Goal: Task Accomplishment & Management: Understand process/instructions

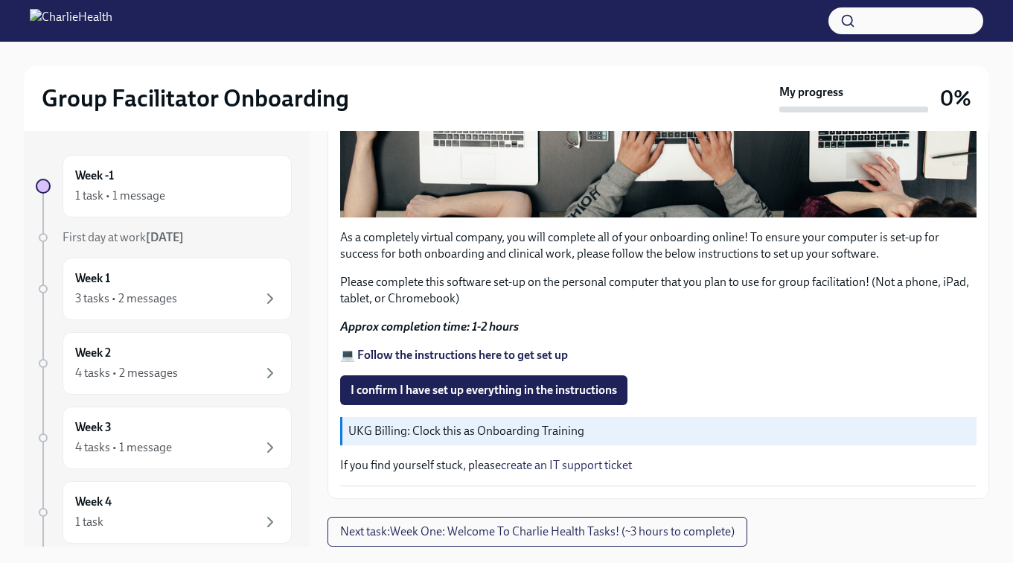
scroll to position [1207, 0]
click at [420, 391] on span "I confirm I have set up everything in the instructions" at bounding box center [484, 390] width 267 height 15
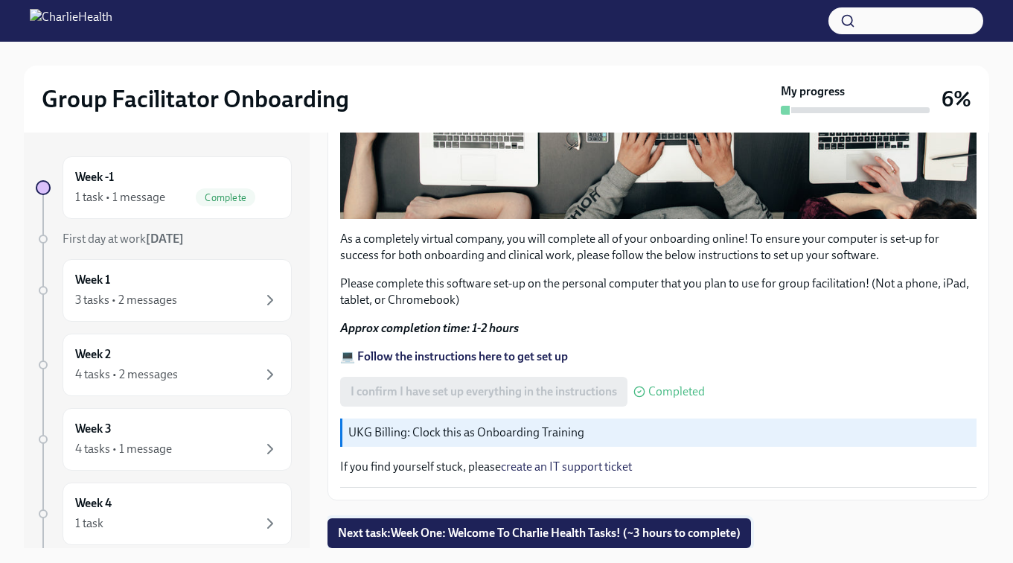
click at [456, 538] on span "Next task : Week One: Welcome To Charlie Health Tasks! (~3 hours to complete)" at bounding box center [539, 533] width 403 height 15
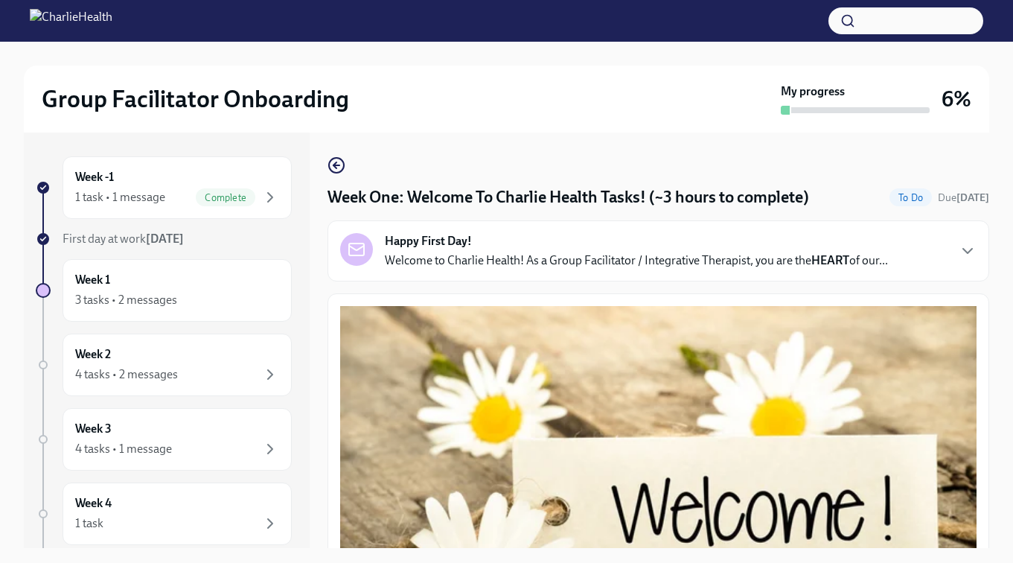
click at [488, 249] on div "Happy First Day! Welcome to Charlie Health! As a Group Facilitator / Integrativ…" at bounding box center [636, 251] width 503 height 36
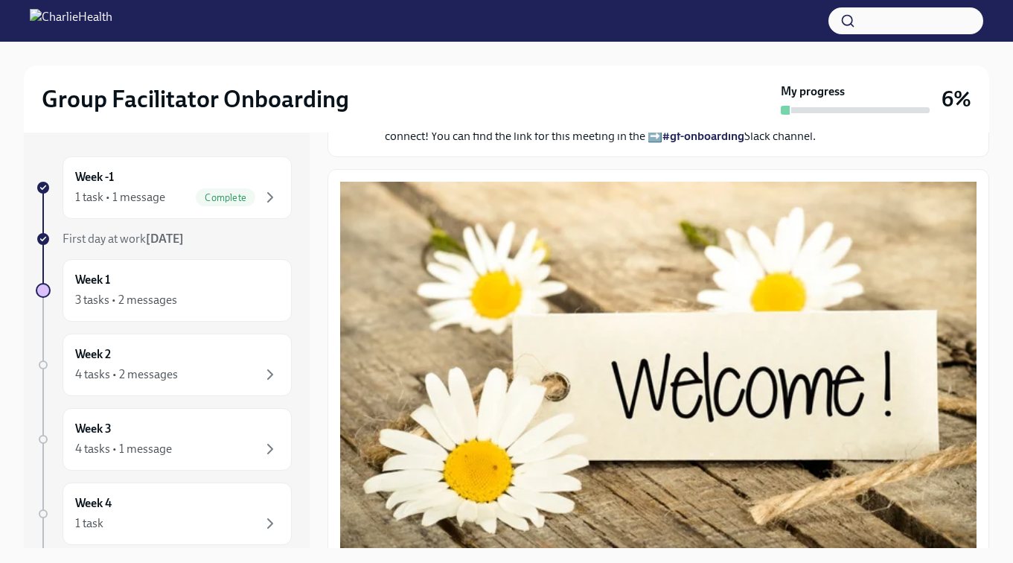
scroll to position [532, 0]
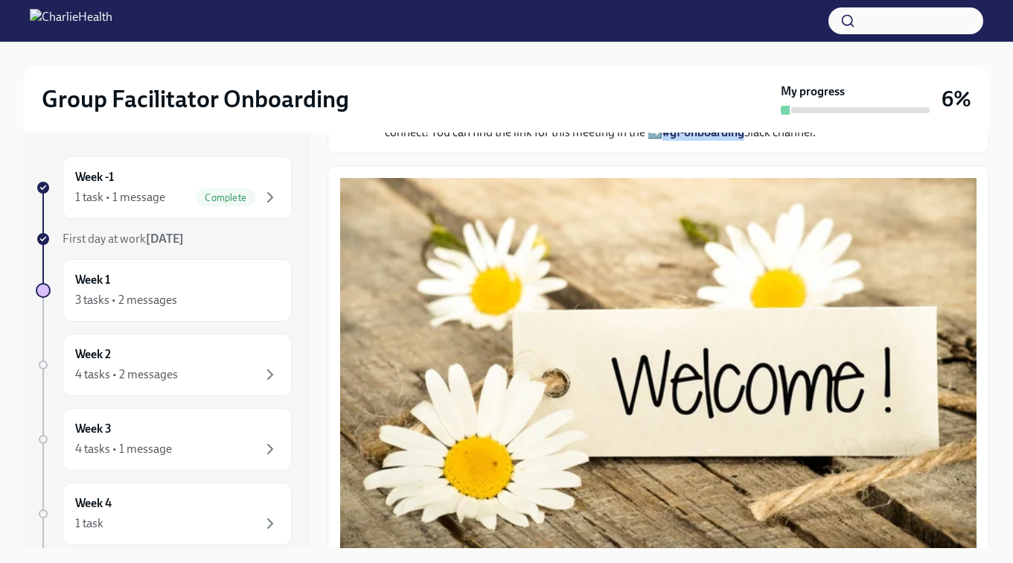
click at [722, 139] on link "#gf-onboarding" at bounding box center [704, 132] width 82 height 14
click at [566, 141] on div "Reach out to IT If you're having issues accessing any systems, ➡️ submit a tick…" at bounding box center [669, 94] width 568 height 94
click at [723, 139] on link "#gf-onboarding" at bounding box center [704, 132] width 82 height 14
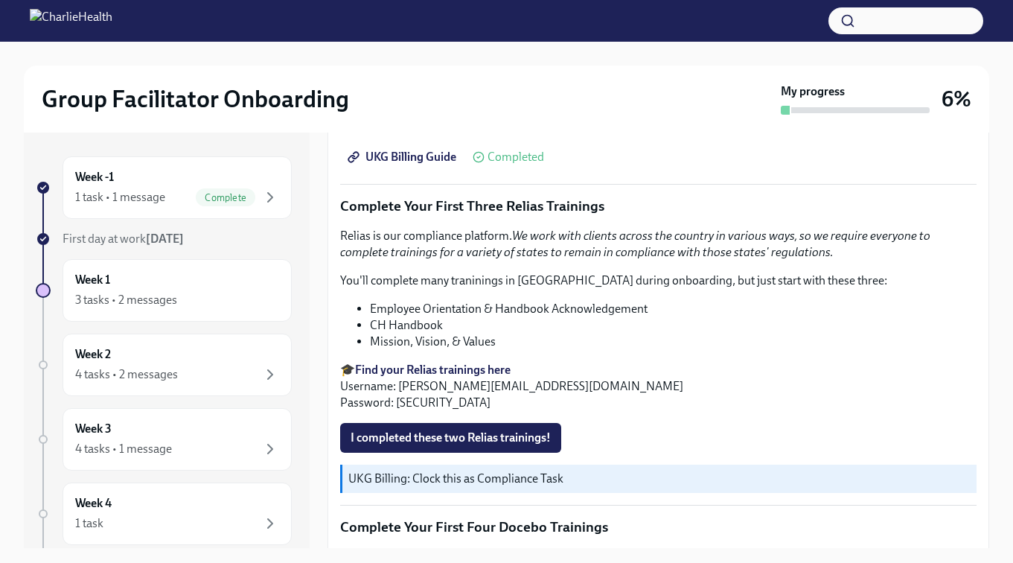
scroll to position [2121, 0]
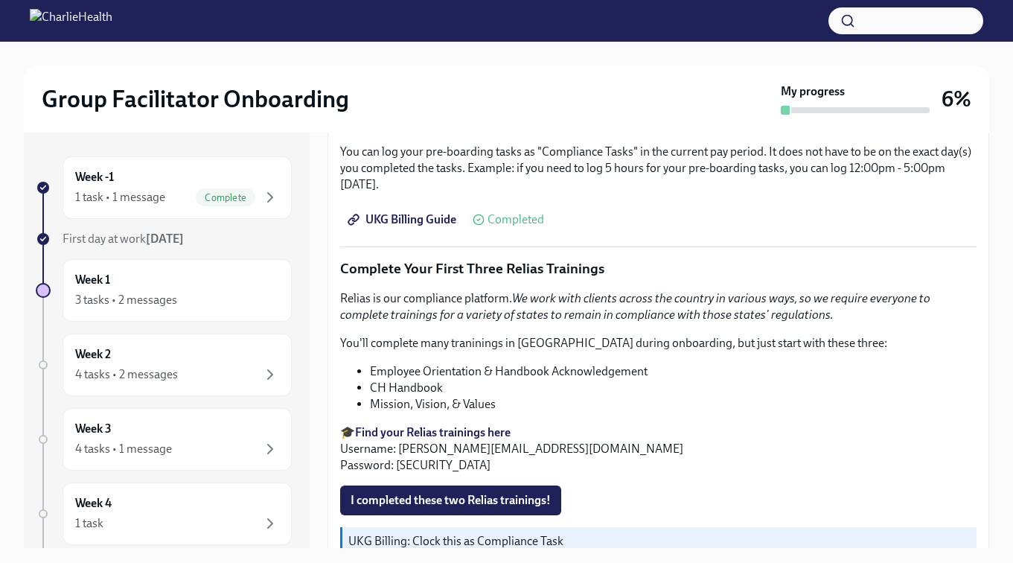
click at [444, 227] on span "UKG Billing Guide" at bounding box center [404, 219] width 106 height 15
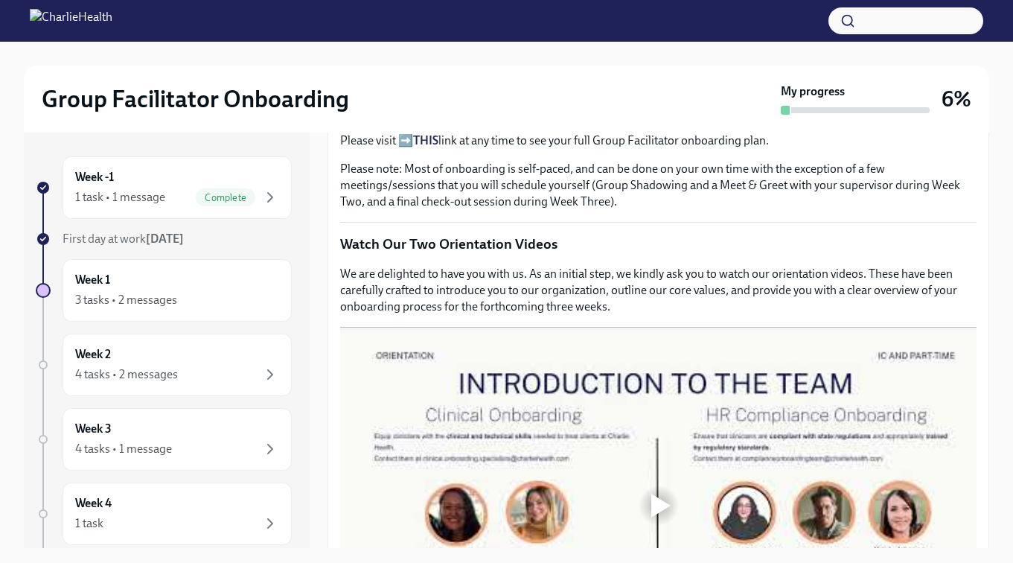
scroll to position [1148, 0]
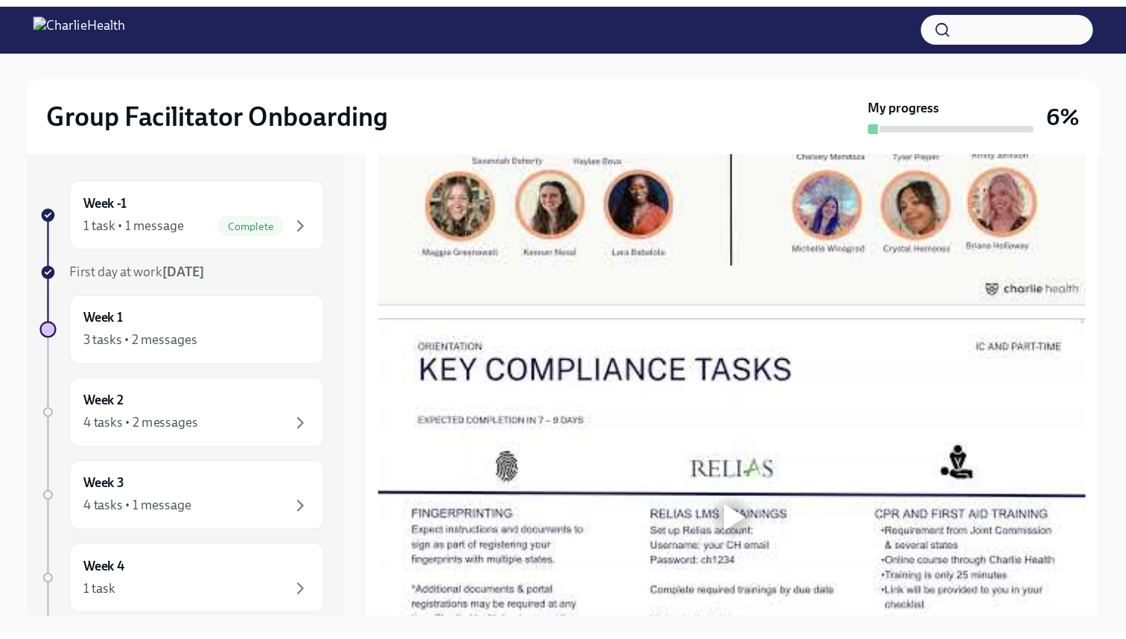
scroll to position [1436, 0]
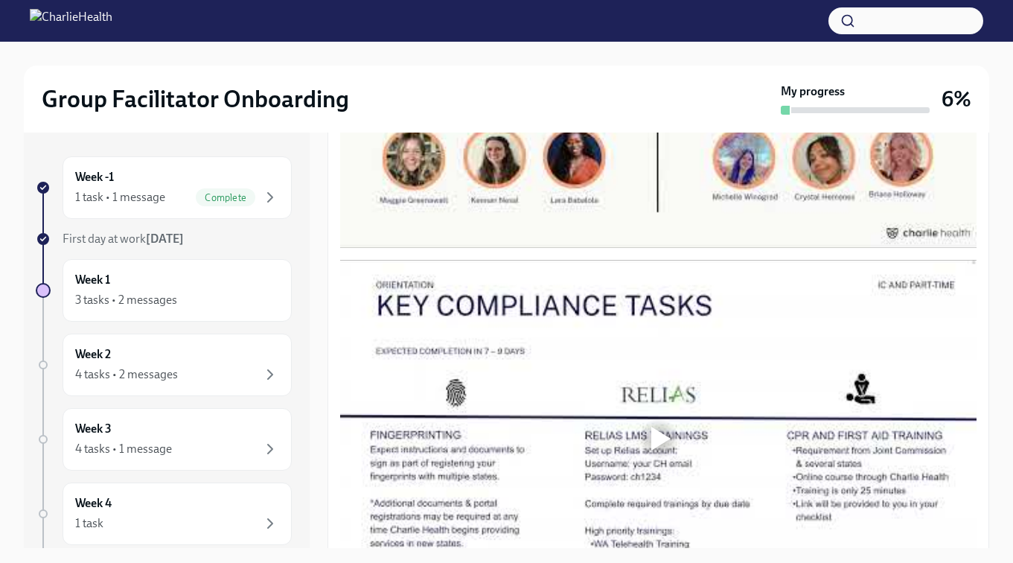
click at [639, 248] on div at bounding box center [658, 69] width 637 height 358
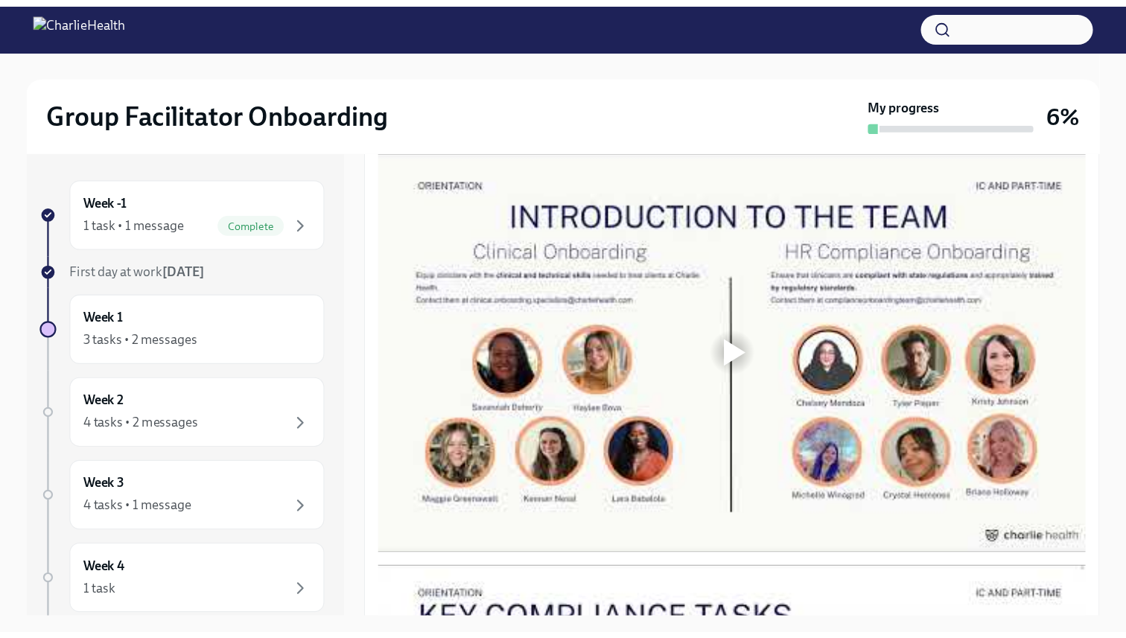
scroll to position [769, 0]
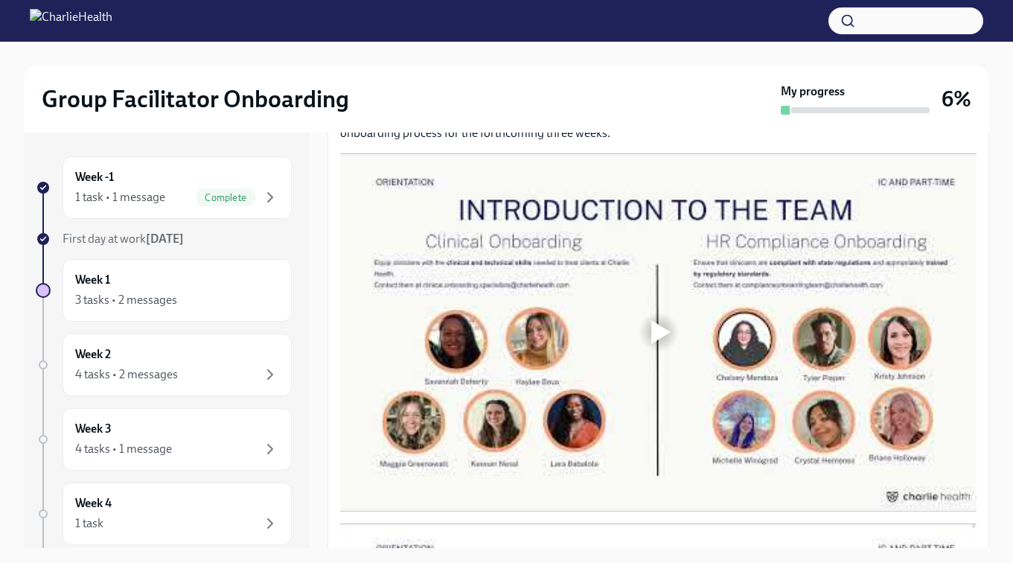
click at [647, 334] on div at bounding box center [659, 332] width 48 height 48
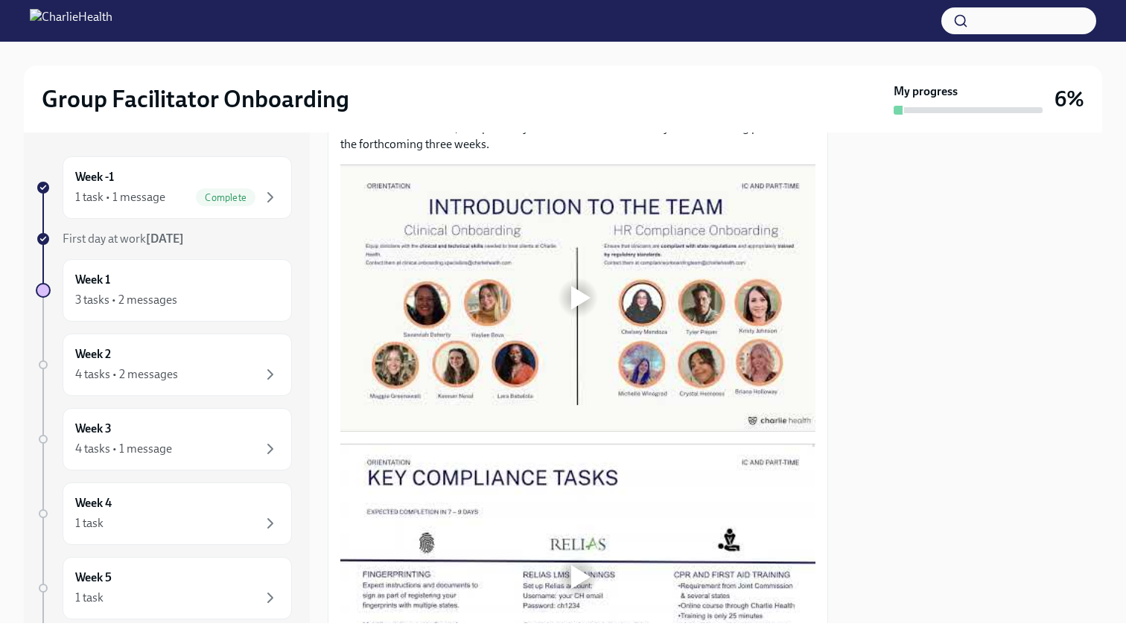
scroll to position [667, 0]
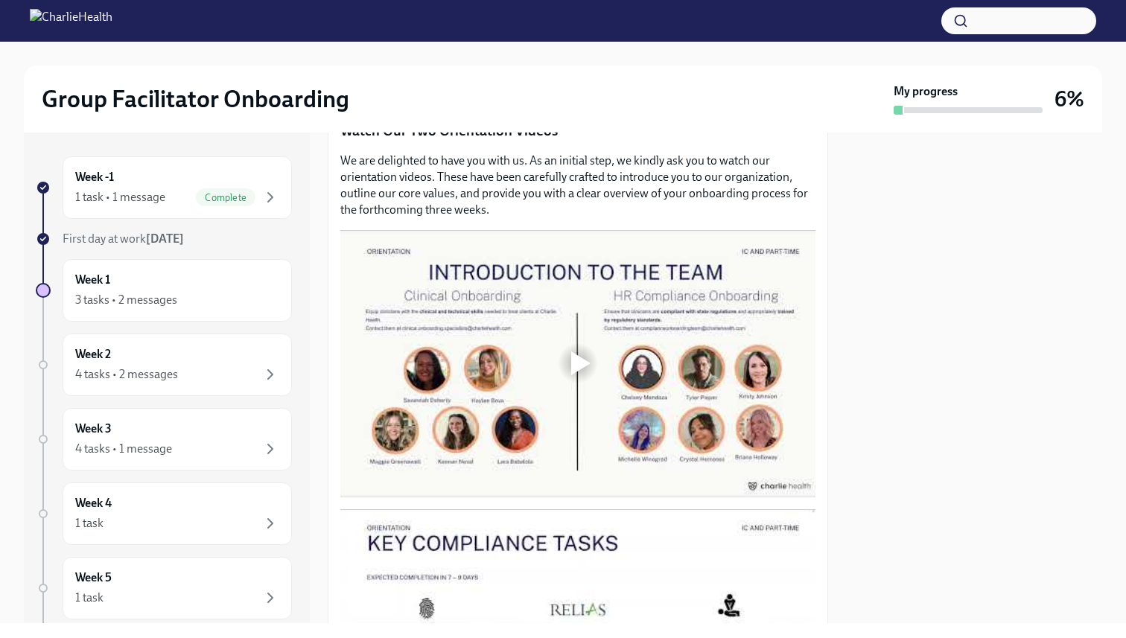
click at [574, 361] on div at bounding box center [580, 363] width 19 height 24
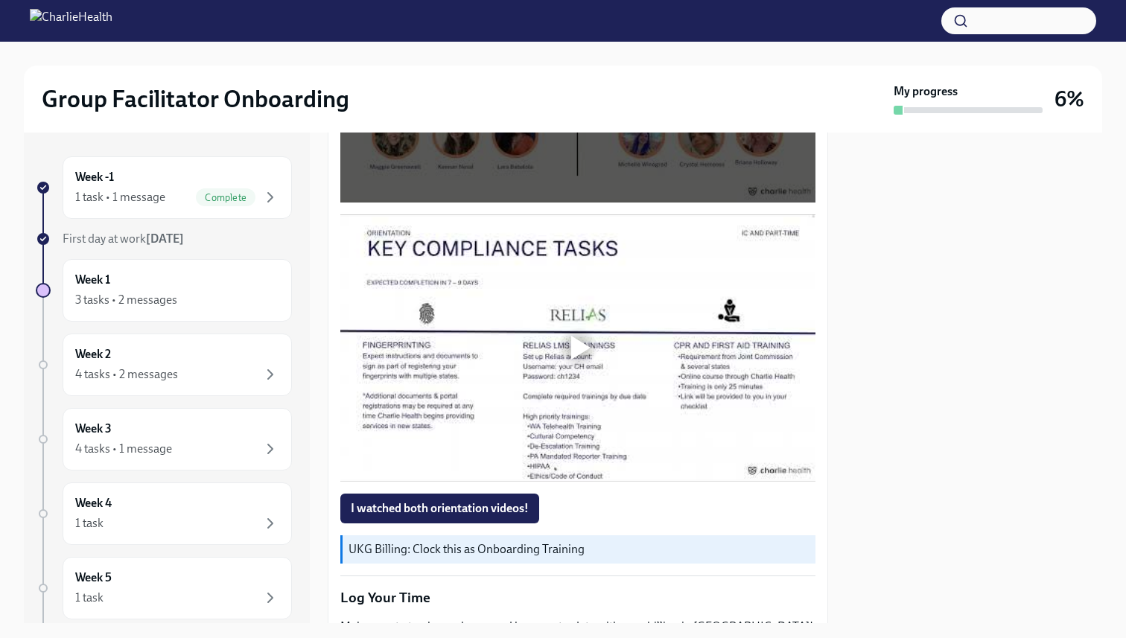
scroll to position [987, 0]
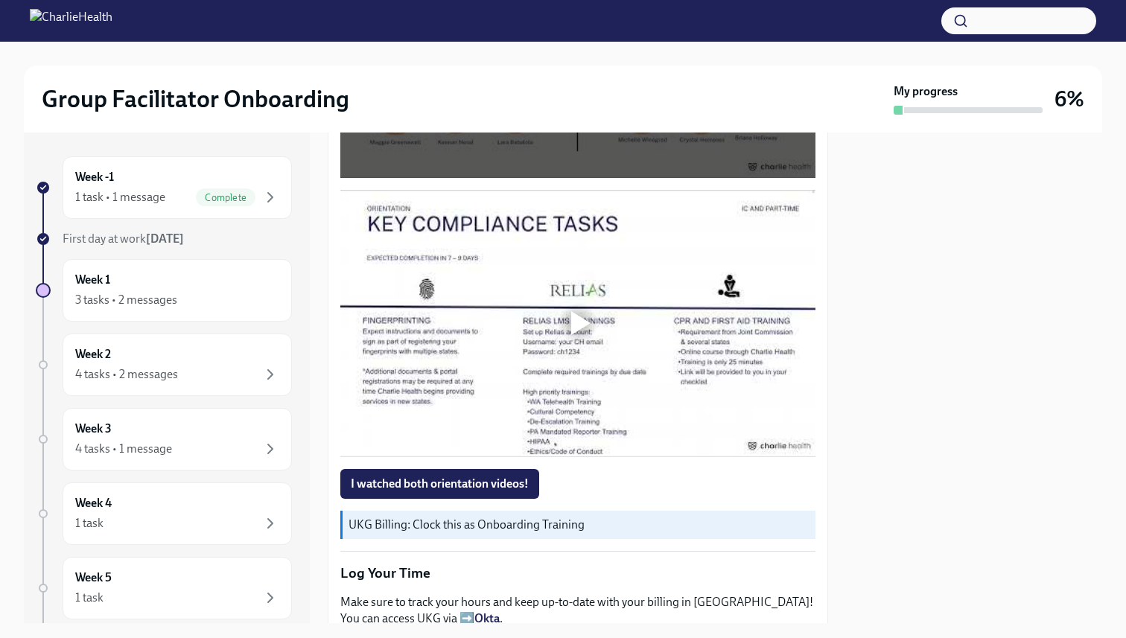
click at [580, 325] on div at bounding box center [580, 323] width 19 height 24
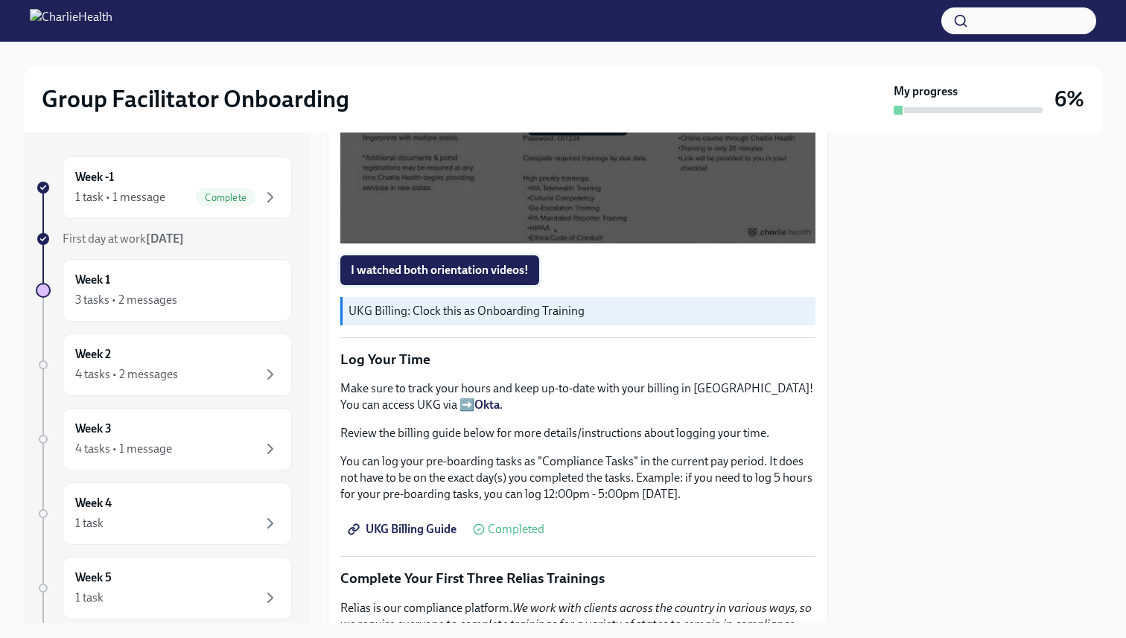
scroll to position [1186, 0]
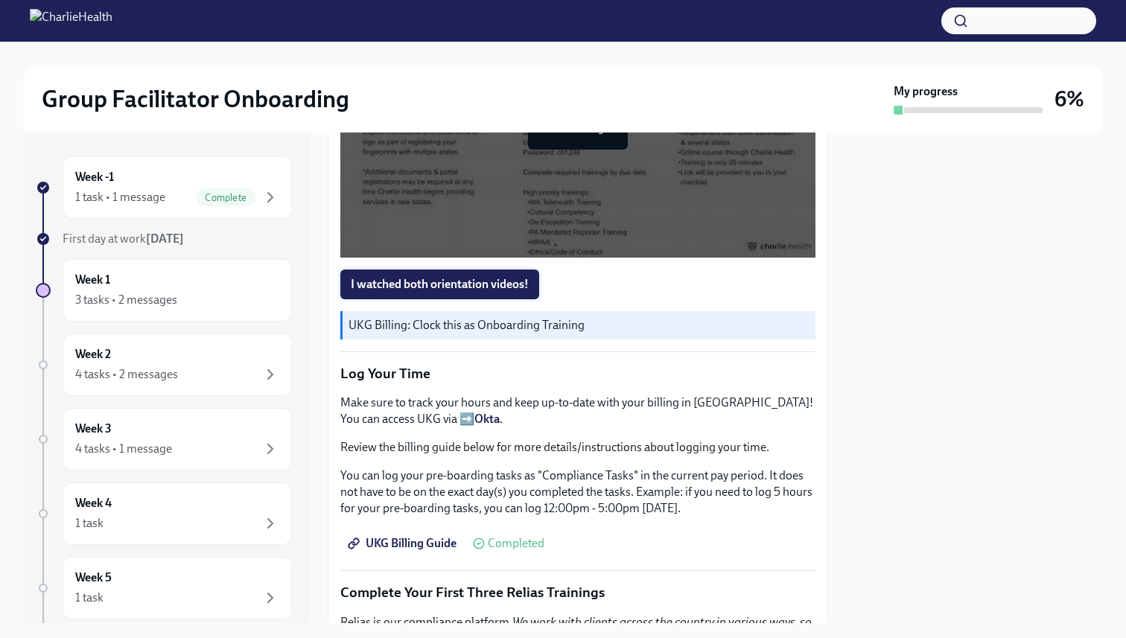
click at [460, 283] on span "I watched both orientation videos!" at bounding box center [440, 284] width 178 height 15
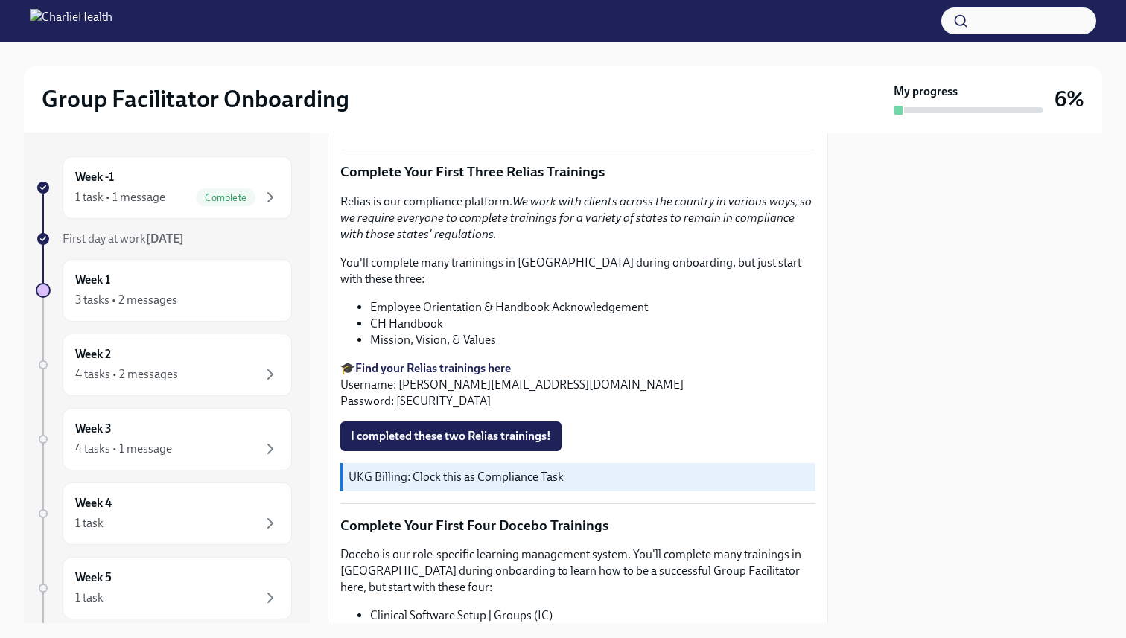
scroll to position [1622, 0]
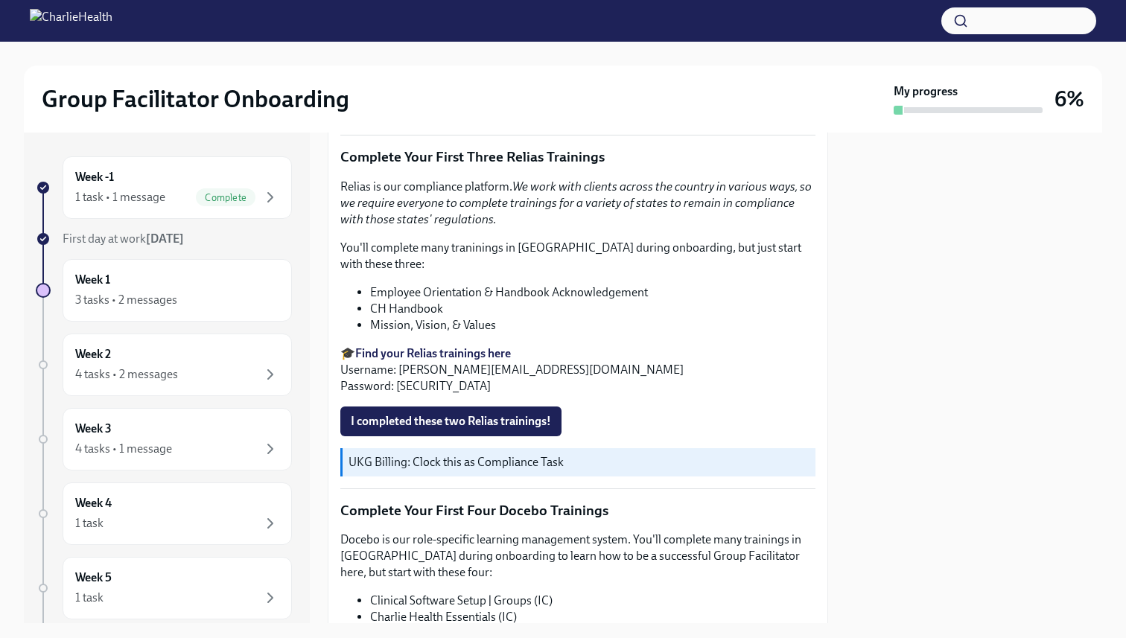
click at [431, 346] on strong "Find your Relias trainings here" at bounding box center [433, 353] width 156 height 14
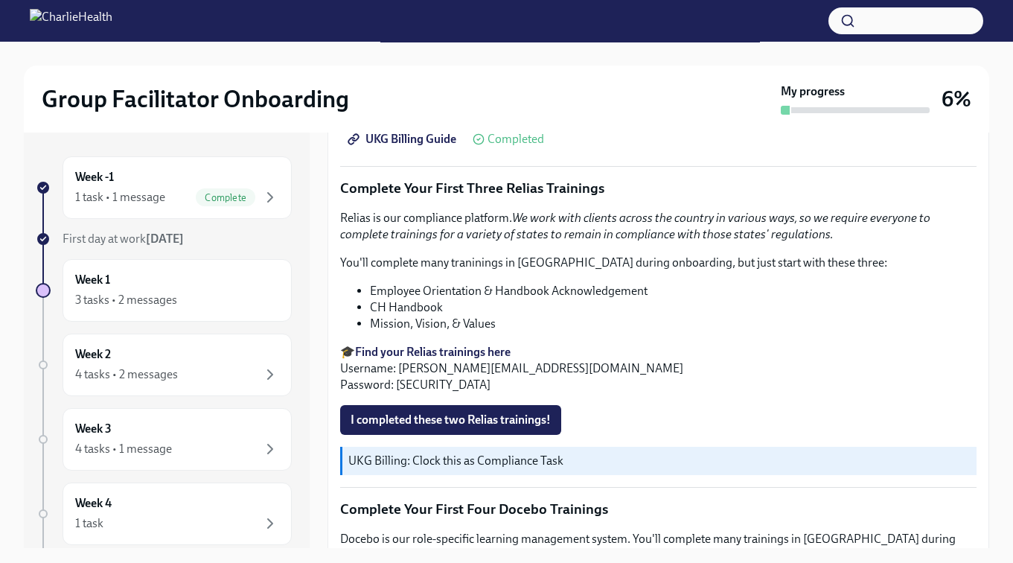
scroll to position [1793, 0]
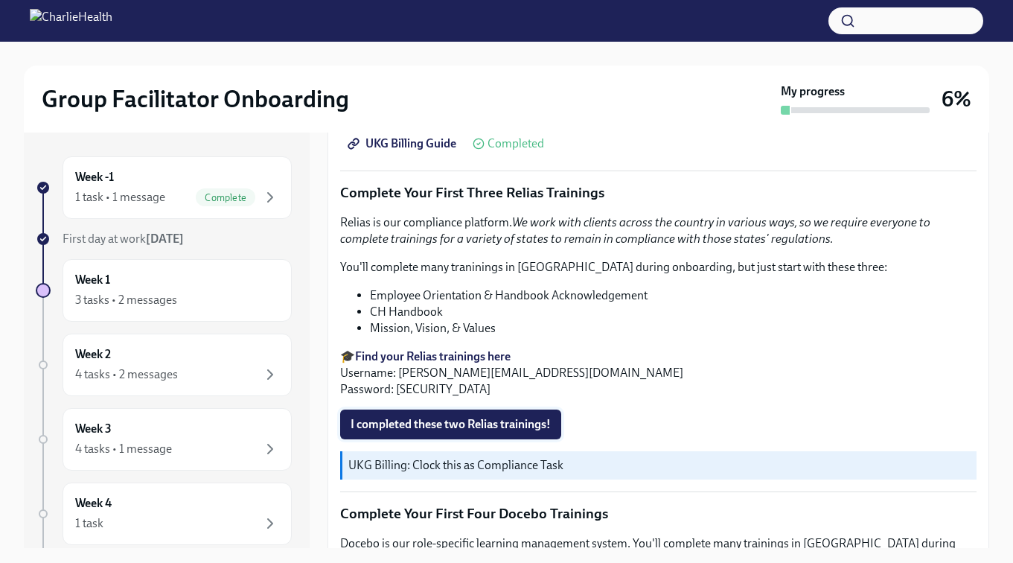
click at [436, 417] on span "I completed these two Relias trainings!" at bounding box center [451, 424] width 200 height 15
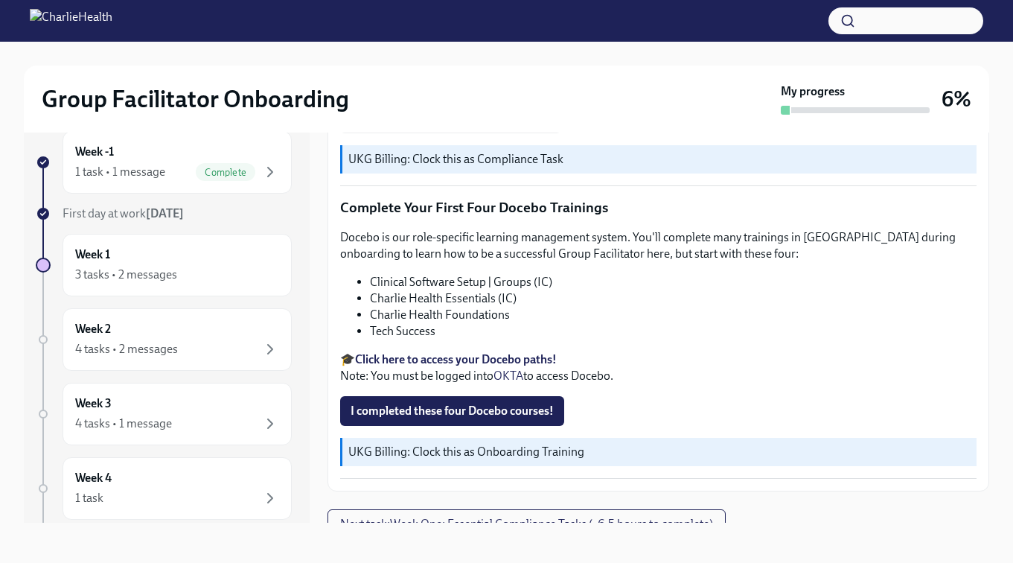
scroll to position [27, 0]
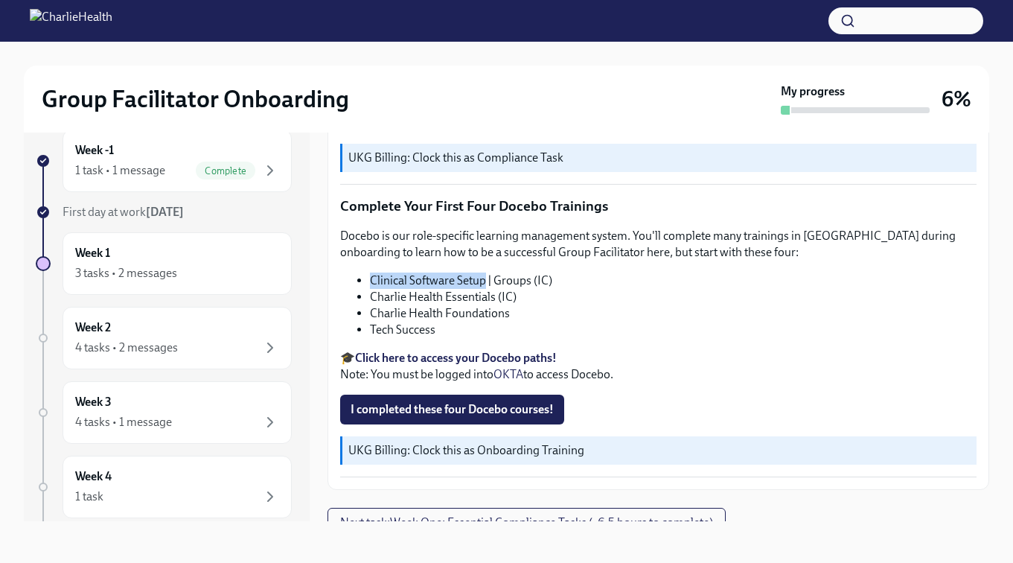
drag, startPoint x: 372, startPoint y: 264, endPoint x: 483, endPoint y: 264, distance: 111.7
click at [484, 273] on li "Clinical Software Setup | Groups (IC)" at bounding box center [673, 281] width 607 height 16
copy li "Clinical Software Setup"
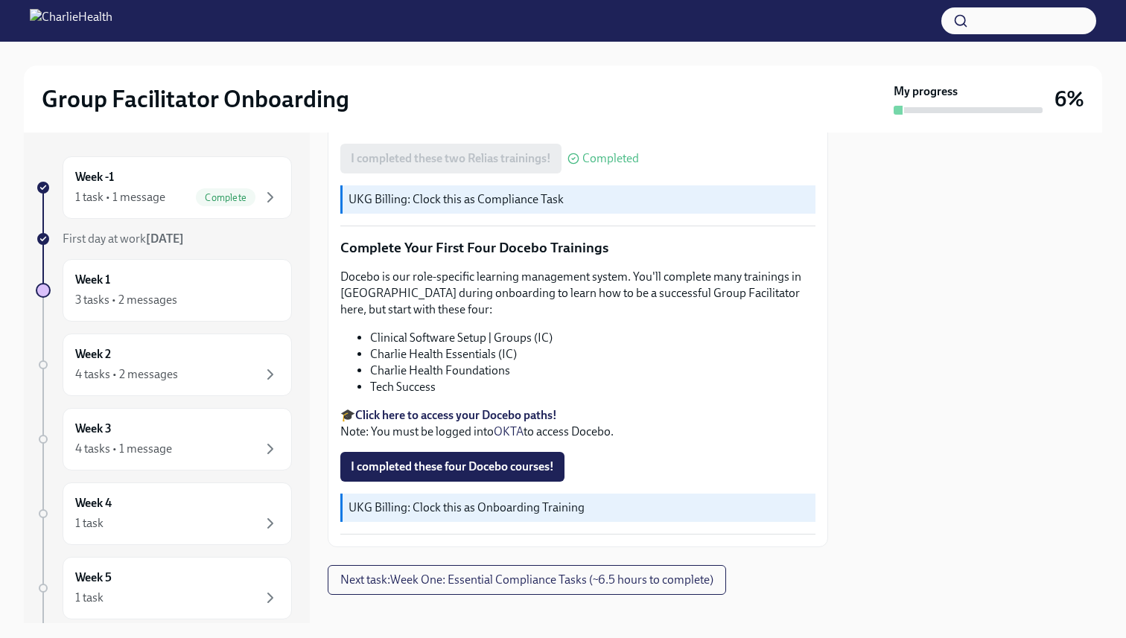
scroll to position [1888, 0]
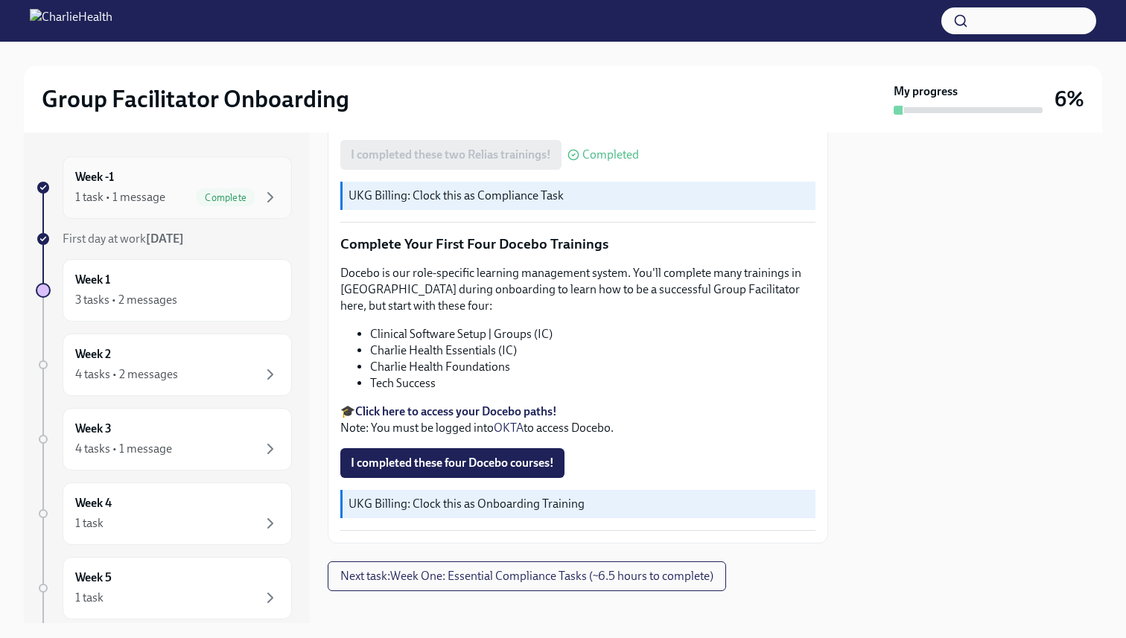
click at [265, 181] on div "Week -1 1 task • 1 message Complete" at bounding box center [177, 187] width 204 height 37
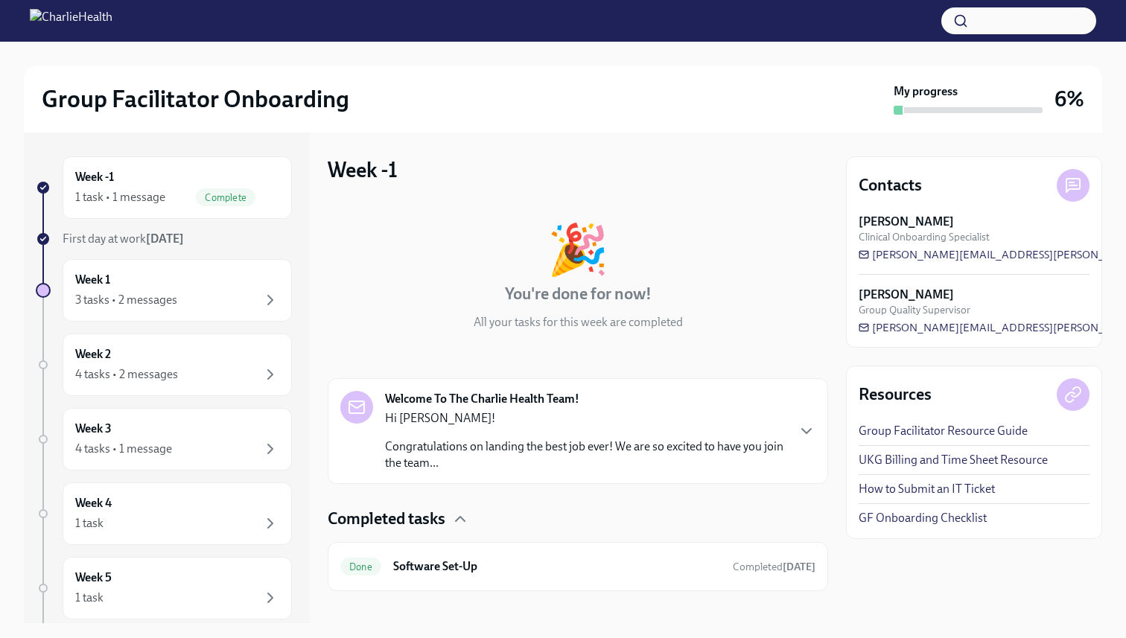
scroll to position [16, 0]
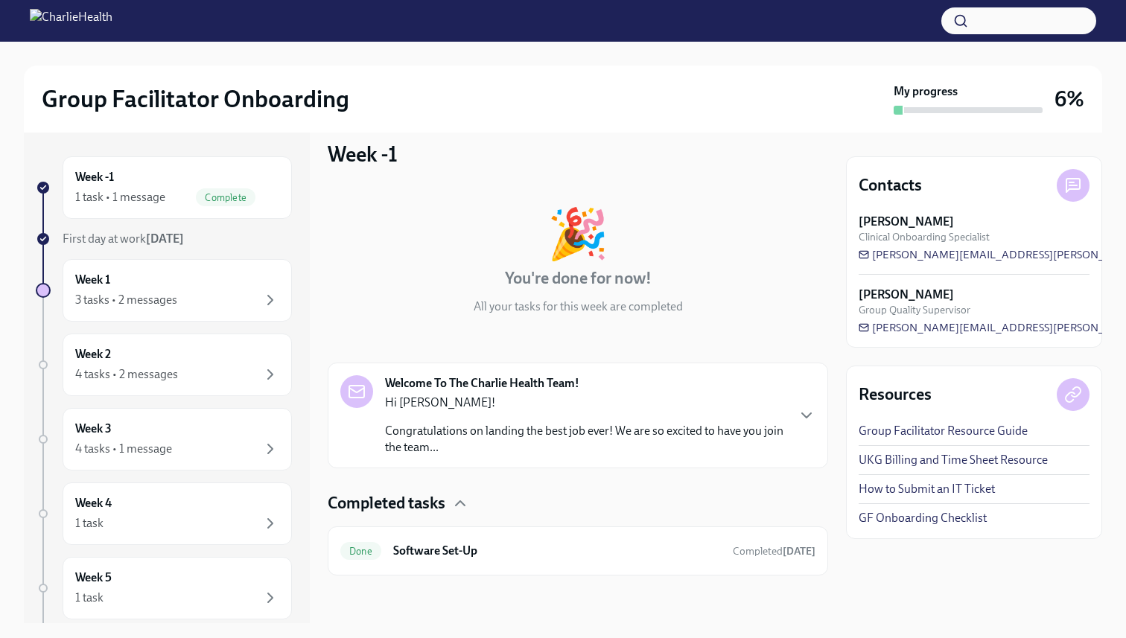
click at [593, 416] on div "Hi [PERSON_NAME]! Congratulations on landing the best job ever! We are so excit…" at bounding box center [585, 425] width 401 height 61
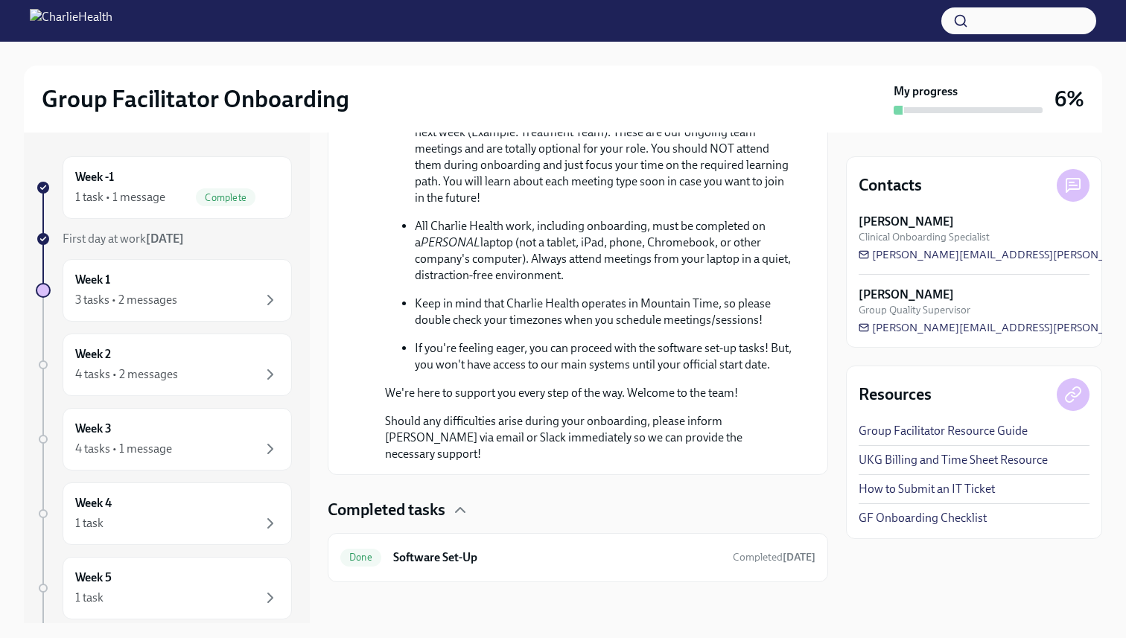
scroll to position [782, 0]
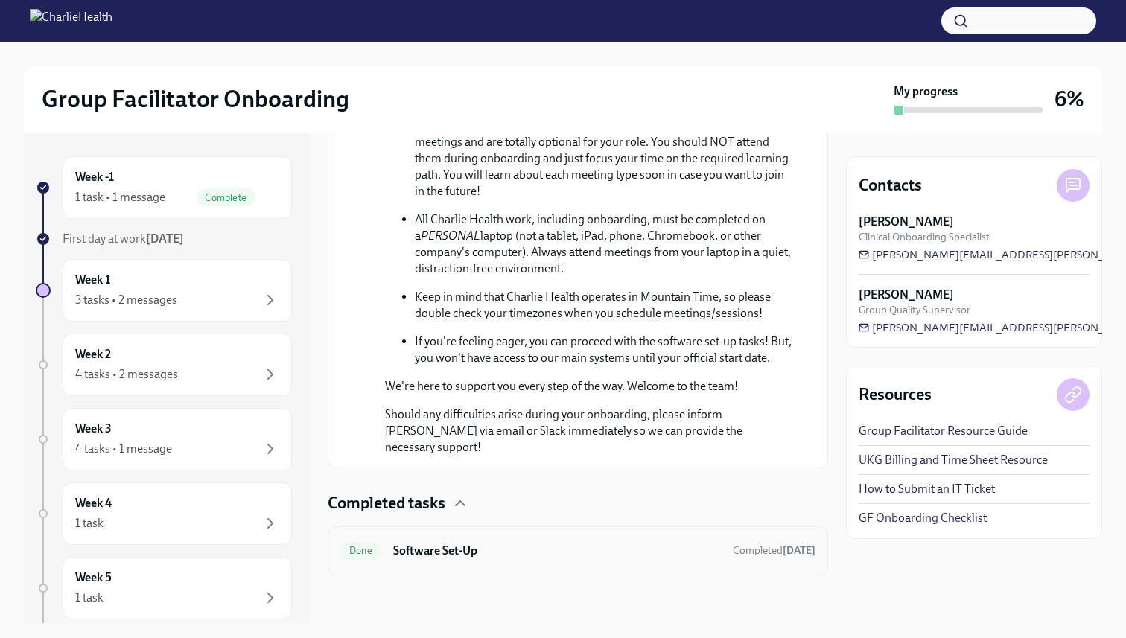
click at [442, 556] on h6 "Software Set-Up" at bounding box center [557, 551] width 328 height 16
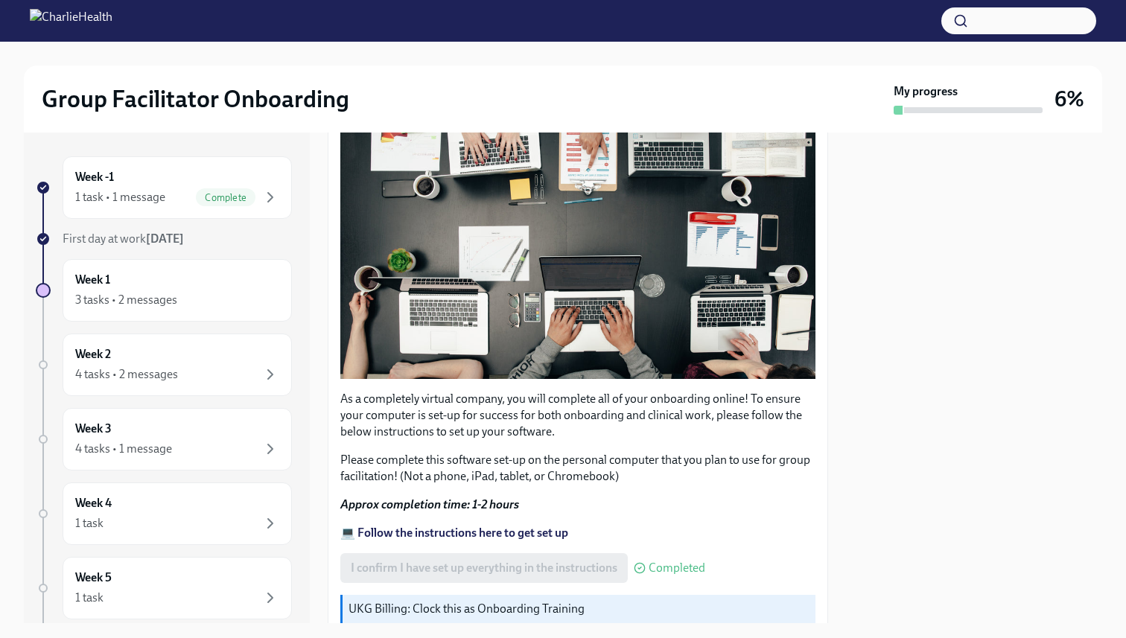
scroll to position [402, 0]
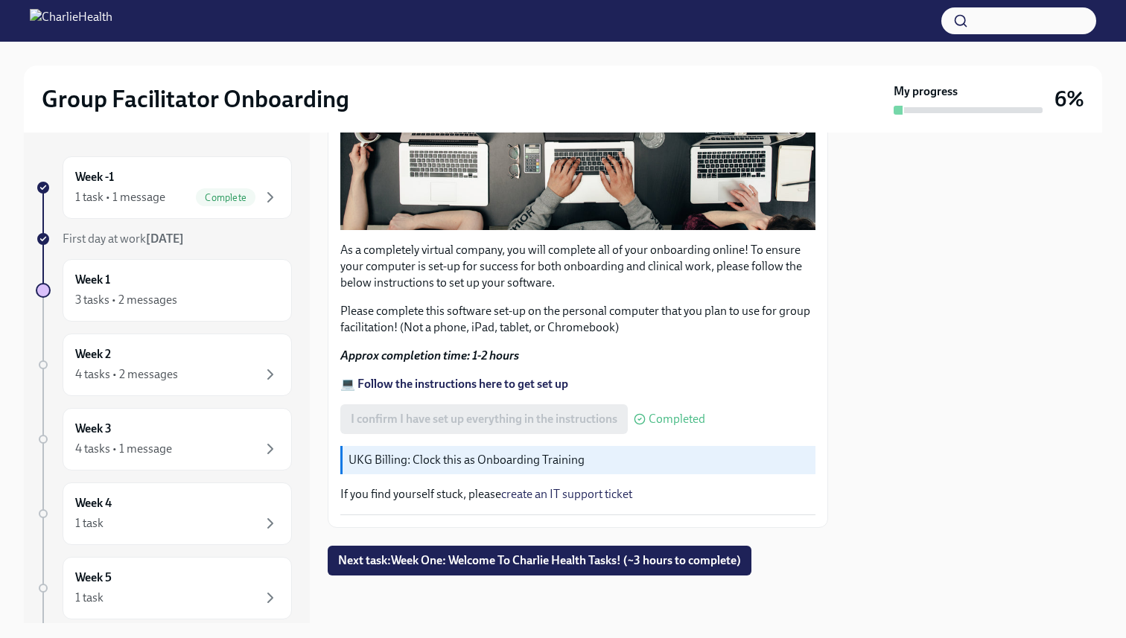
click at [478, 386] on strong "💻 Follow the instructions here to get set up" at bounding box center [454, 384] width 228 height 14
click at [140, 270] on div "Week 1 3 tasks • 2 messages" at bounding box center [177, 290] width 229 height 63
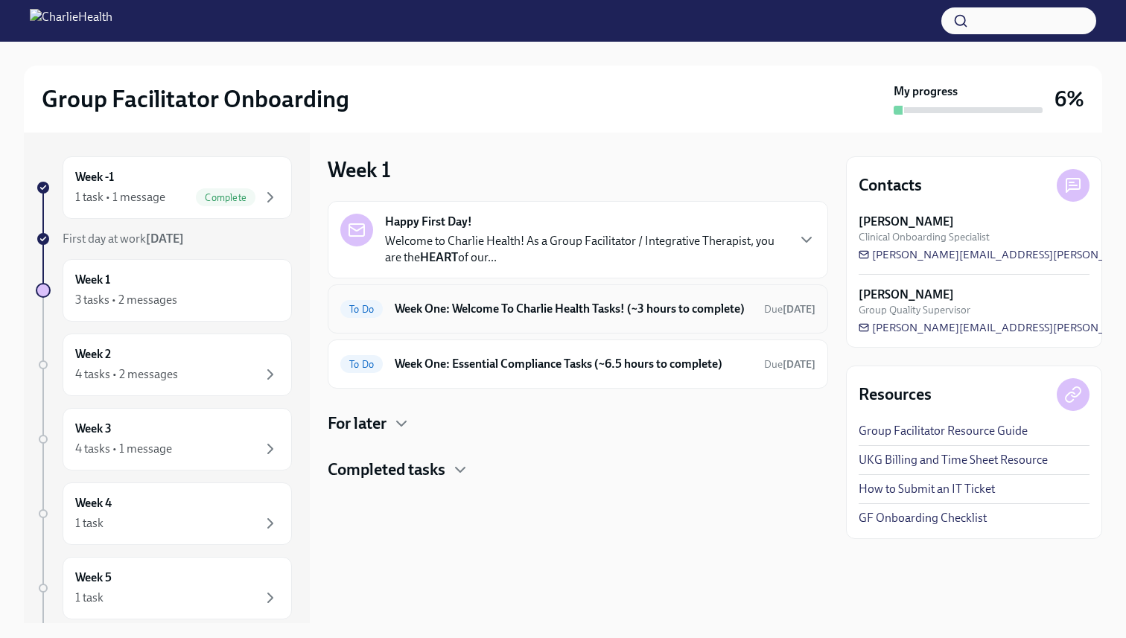
click at [504, 317] on h6 "Week One: Welcome To Charlie Health Tasks! (~3 hours to complete)" at bounding box center [573, 309] width 357 height 16
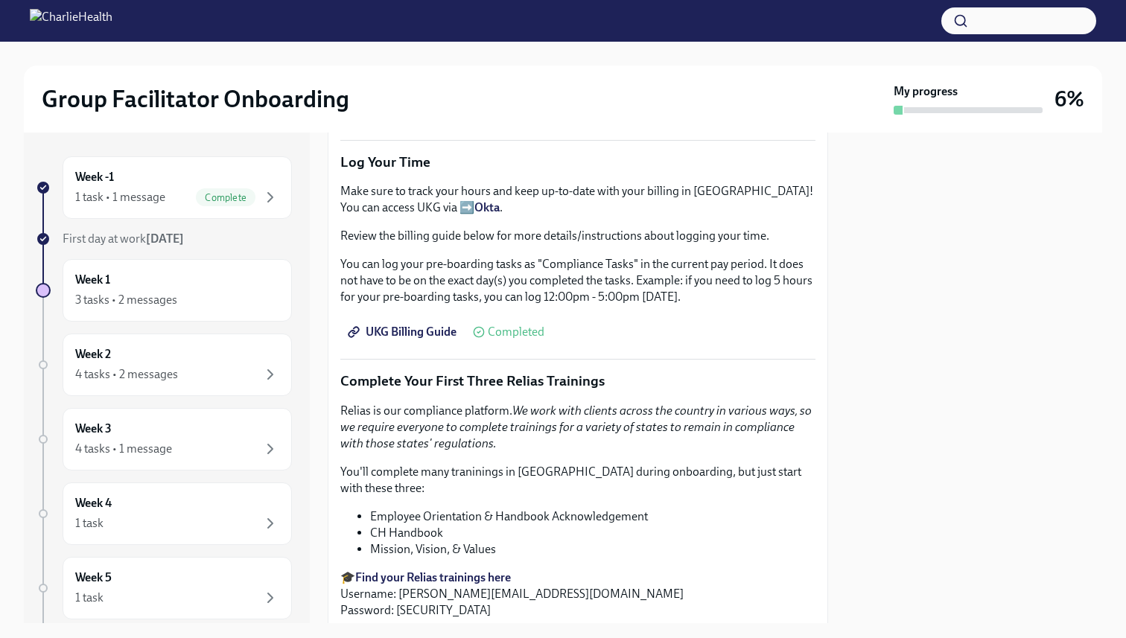
scroll to position [1888, 0]
